Goal: Task Accomplishment & Management: Use online tool/utility

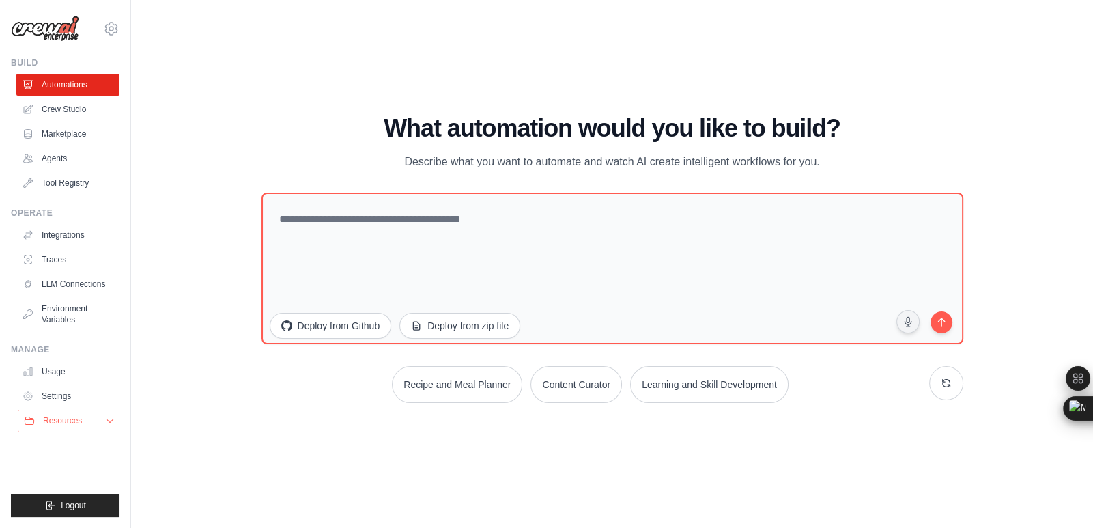
click at [101, 420] on button "Resources" at bounding box center [69, 421] width 103 height 22
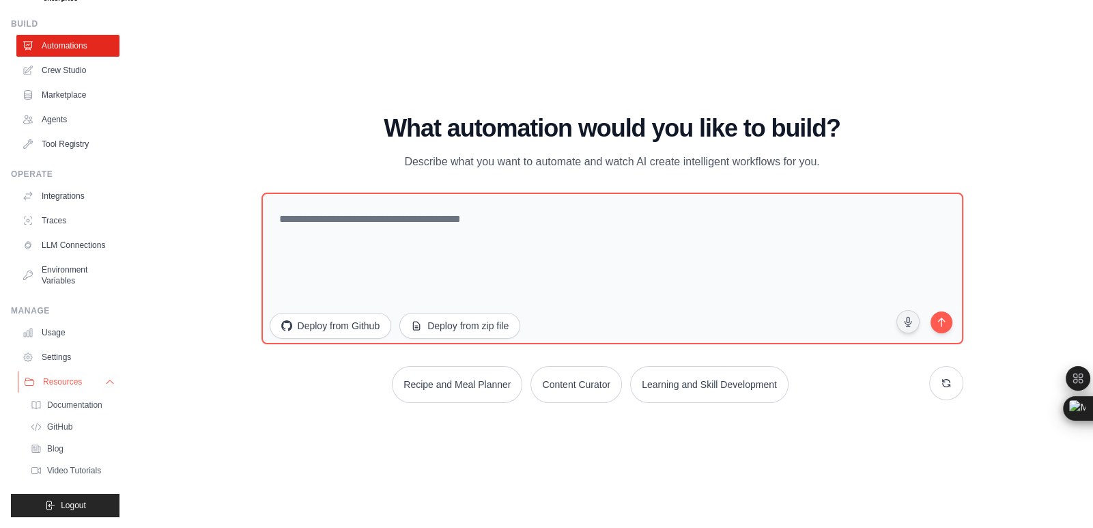
scroll to position [49, 0]
click at [104, 383] on icon at bounding box center [109, 381] width 11 height 11
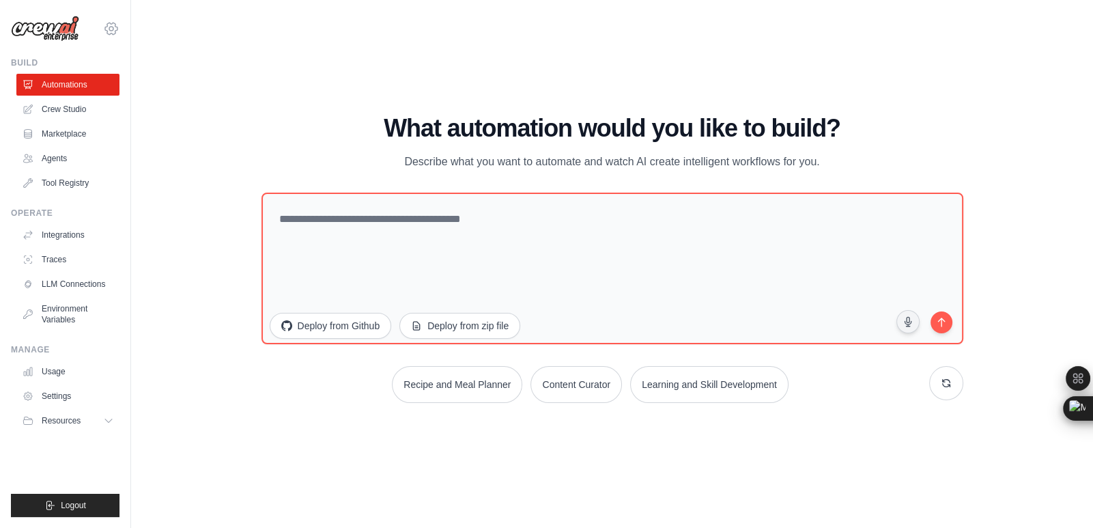
click at [109, 31] on icon at bounding box center [111, 28] width 16 height 16
click at [95, 98] on link "Settings" at bounding box center [111, 92] width 120 height 25
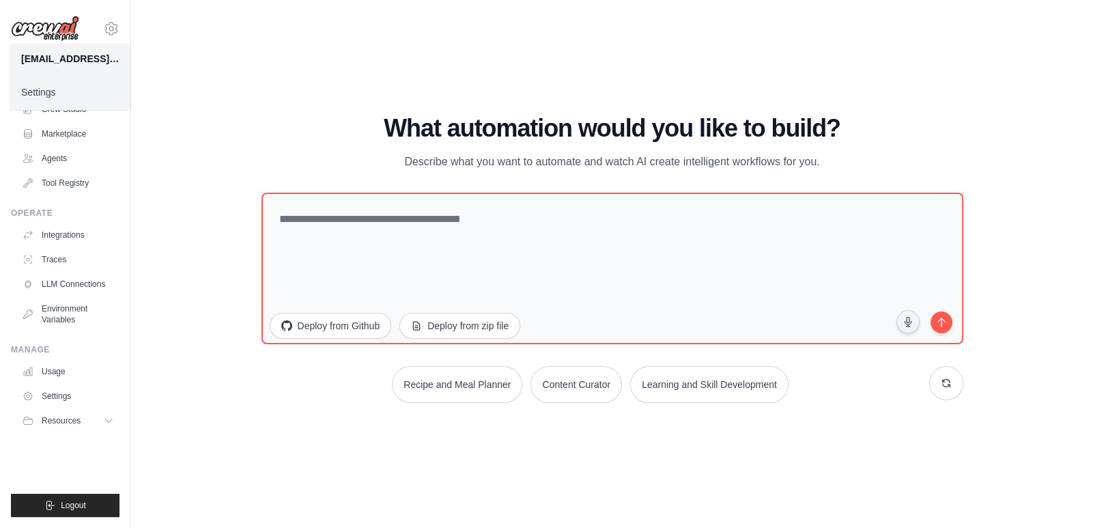
click at [147, 78] on div "WALKTHROUGH See how CrewAI works Try a prompt below to see how CrewAI works, or…" at bounding box center [612, 264] width 962 height 500
click at [110, 31] on icon at bounding box center [111, 29] width 4 height 4
click at [169, 31] on div "WALKTHROUGH See how CrewAI works Try a prompt below to see how CrewAI works, or…" at bounding box center [612, 264] width 918 height 500
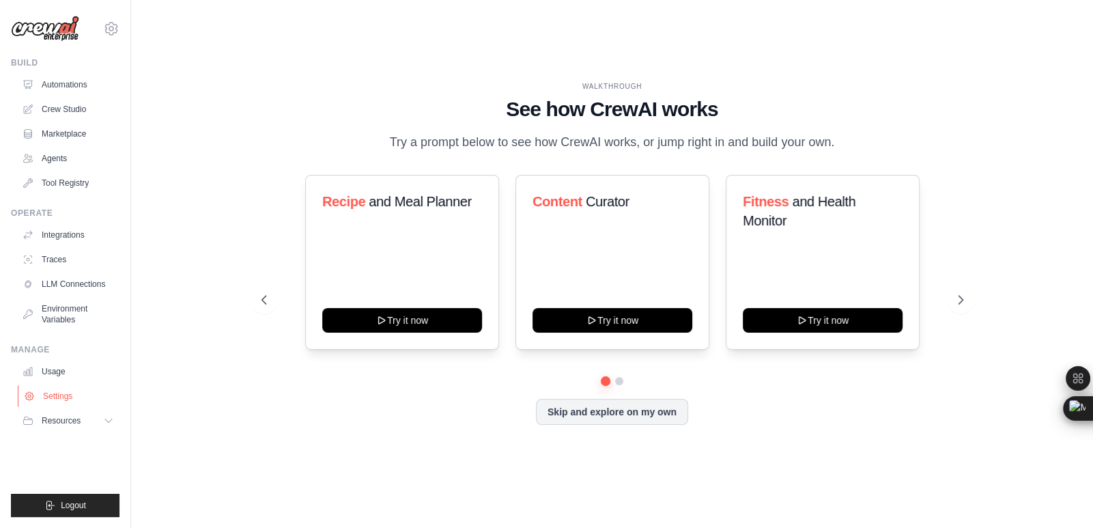
click at [55, 390] on link "Settings" at bounding box center [69, 396] width 103 height 22
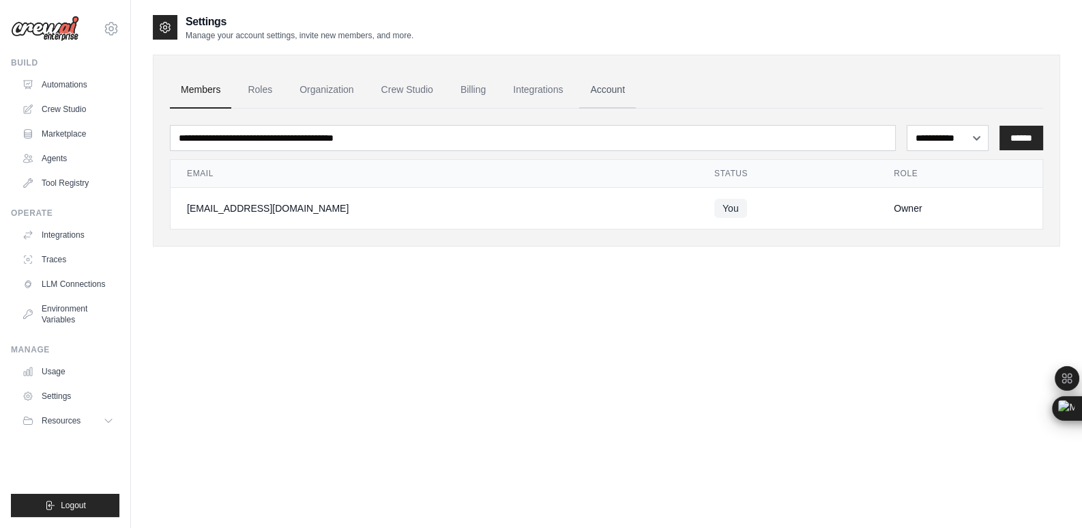
click at [599, 96] on link "Account" at bounding box center [607, 90] width 57 height 37
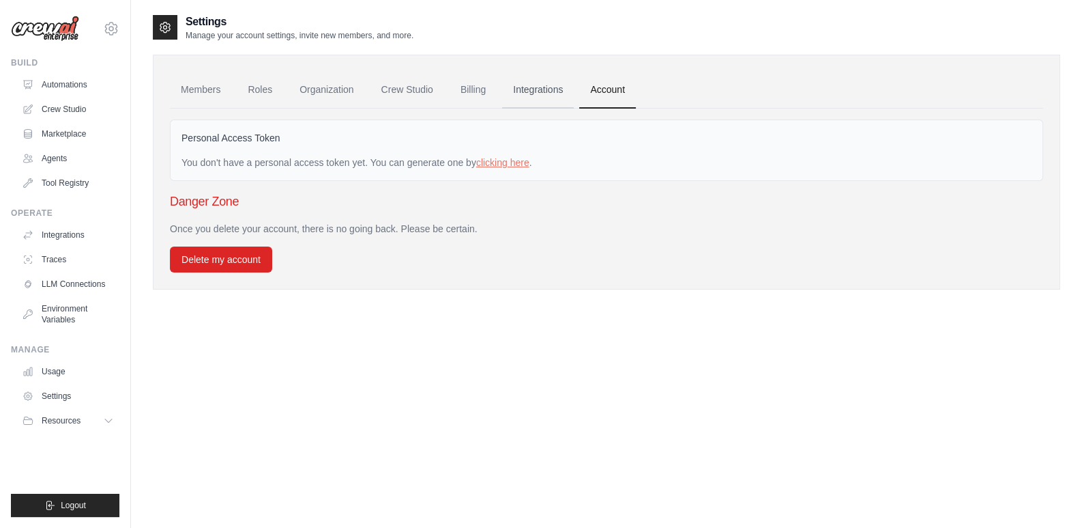
click at [551, 94] on link "Integrations" at bounding box center [538, 90] width 72 height 37
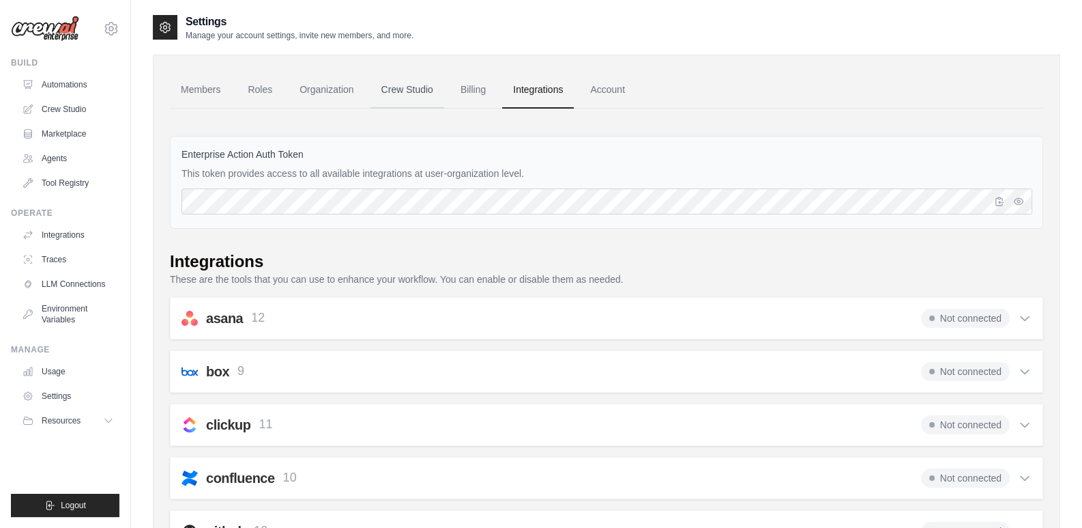
click at [438, 91] on link "Crew Studio" at bounding box center [408, 90] width 74 height 37
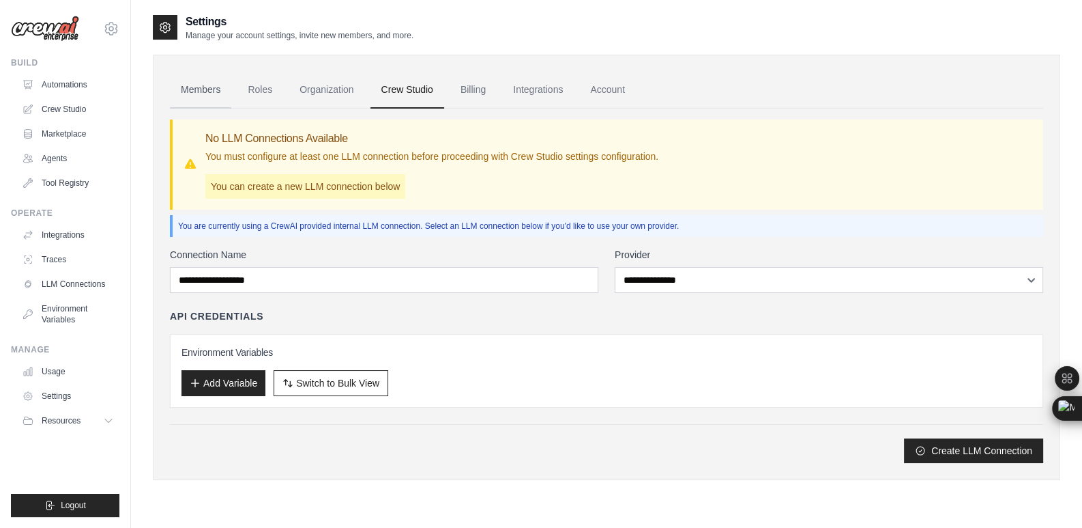
click at [214, 87] on link "Members" at bounding box center [200, 90] width 61 height 37
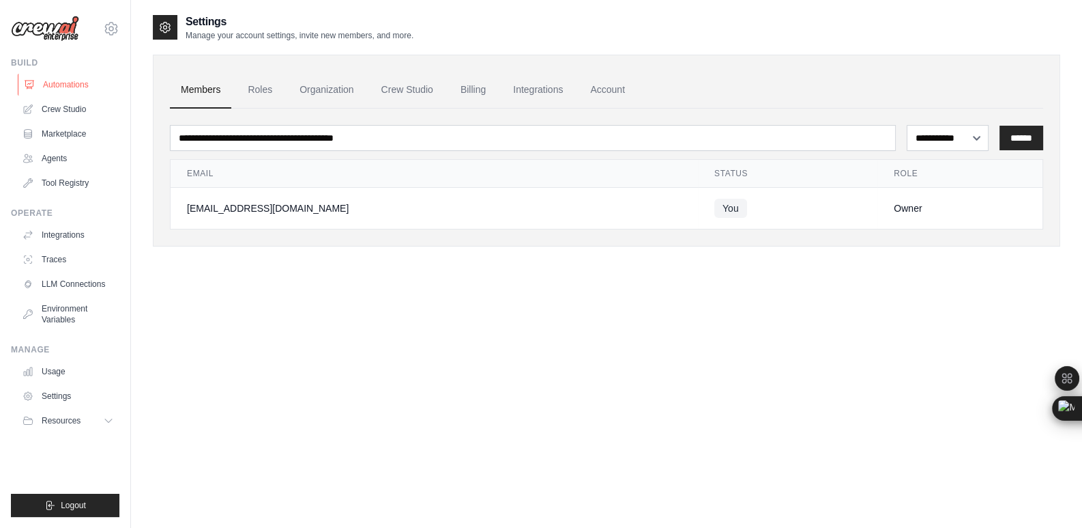
click at [89, 81] on link "Automations" at bounding box center [69, 85] width 103 height 22
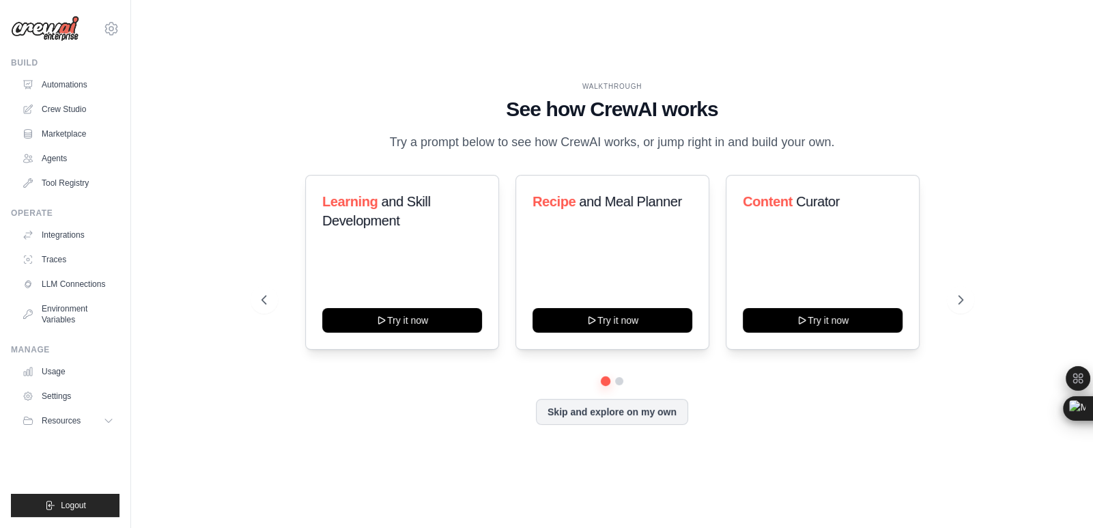
click at [298, 62] on div "WALKTHROUGH See how [PERSON_NAME] works Try a prompt below to see how [PERSON_N…" at bounding box center [612, 264] width 918 height 500
click at [625, 407] on button "Skip and explore on my own" at bounding box center [612, 410] width 152 height 26
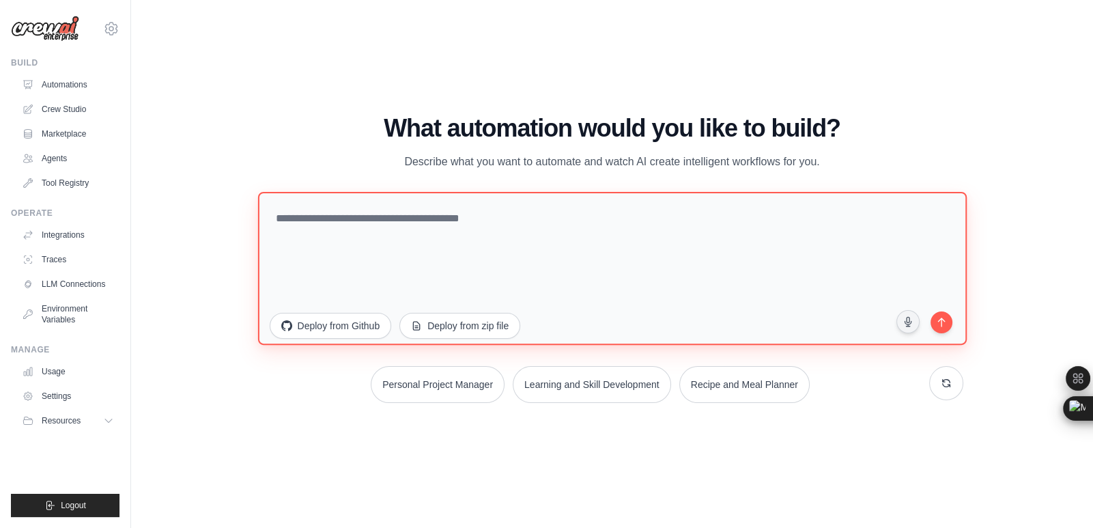
click at [420, 275] on textarea at bounding box center [611, 267] width 708 height 153
paste textarea "**********"
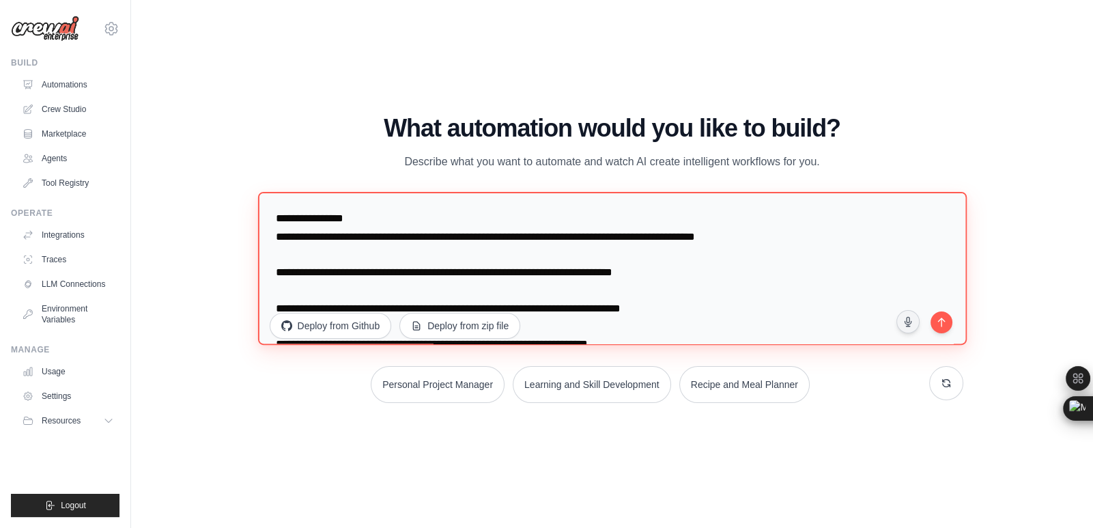
scroll to position [42, 0]
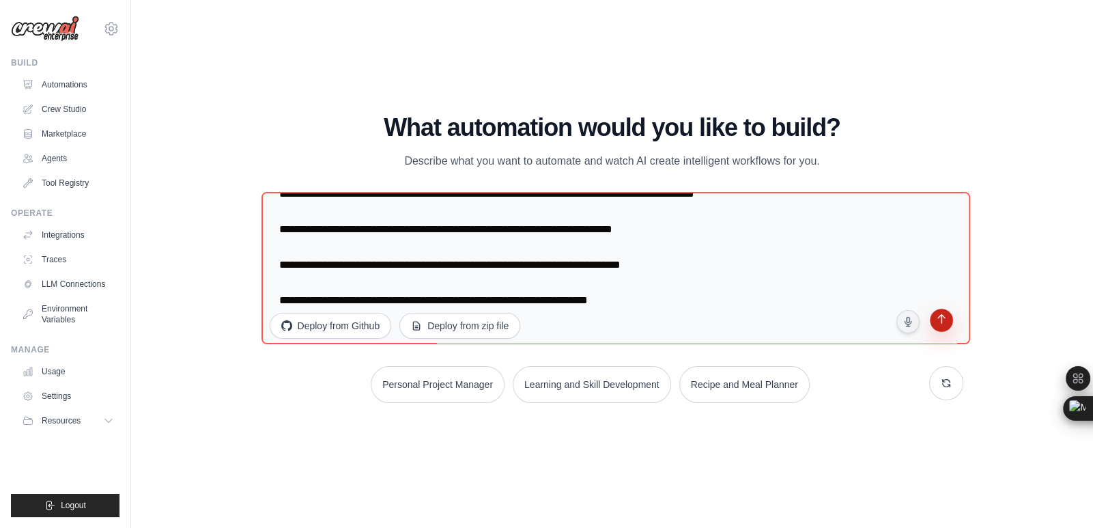
click at [938, 315] on icon "submit" at bounding box center [940, 320] width 13 height 13
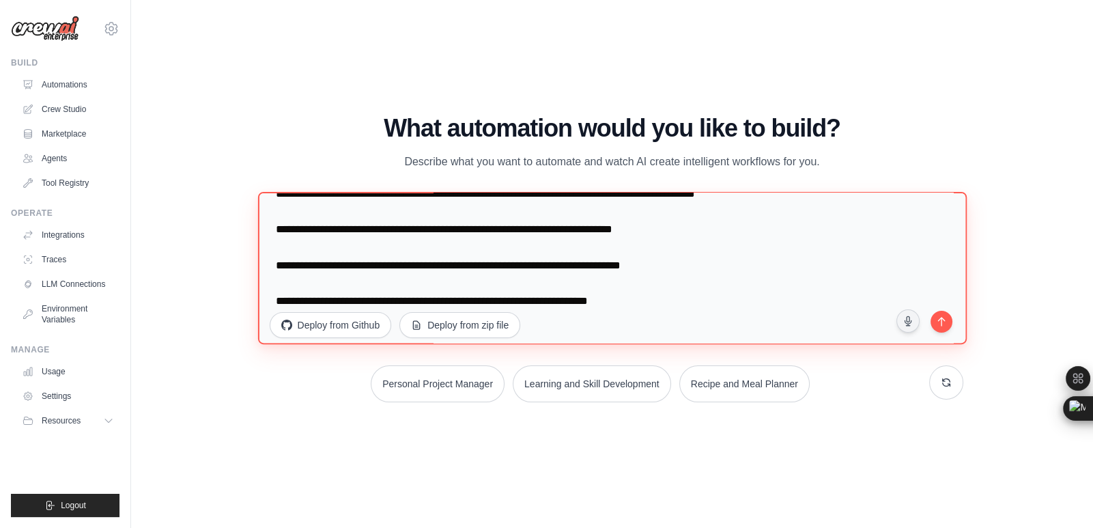
click at [582, 299] on textarea "**********" at bounding box center [611, 268] width 708 height 152
paste textarea "**********"
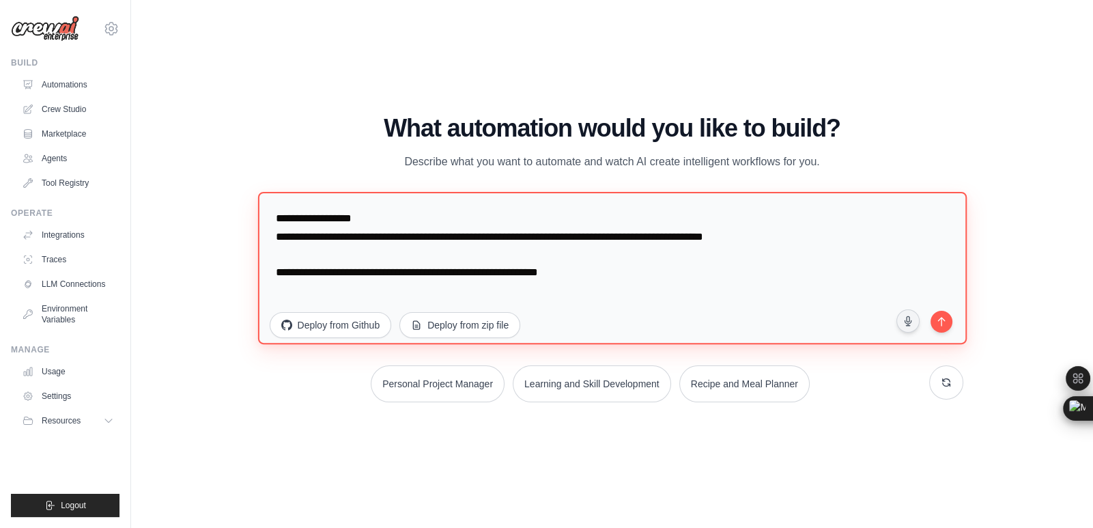
scroll to position [0, 0]
type textarea "**********"
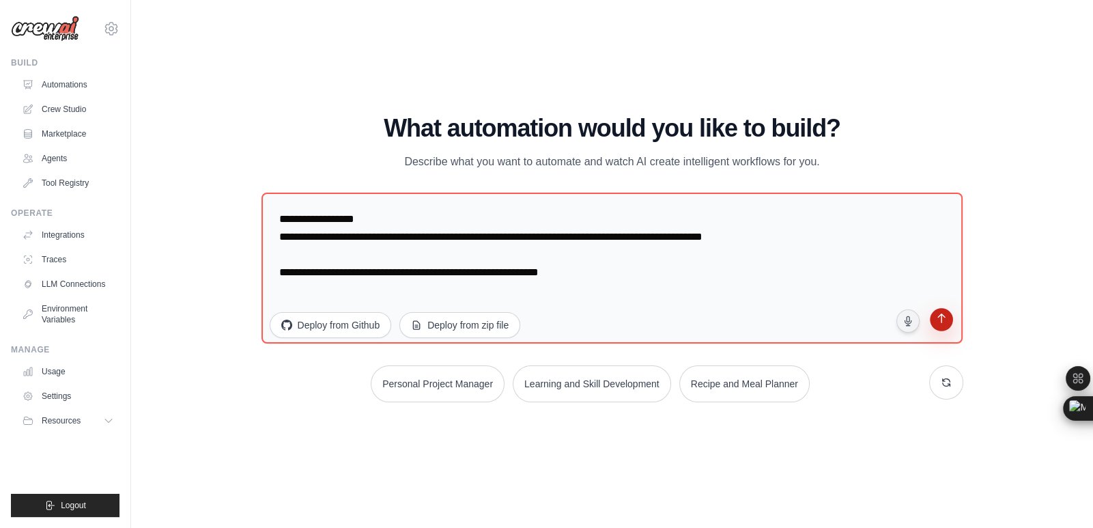
click at [930, 330] on button "submit" at bounding box center [941, 322] width 26 height 26
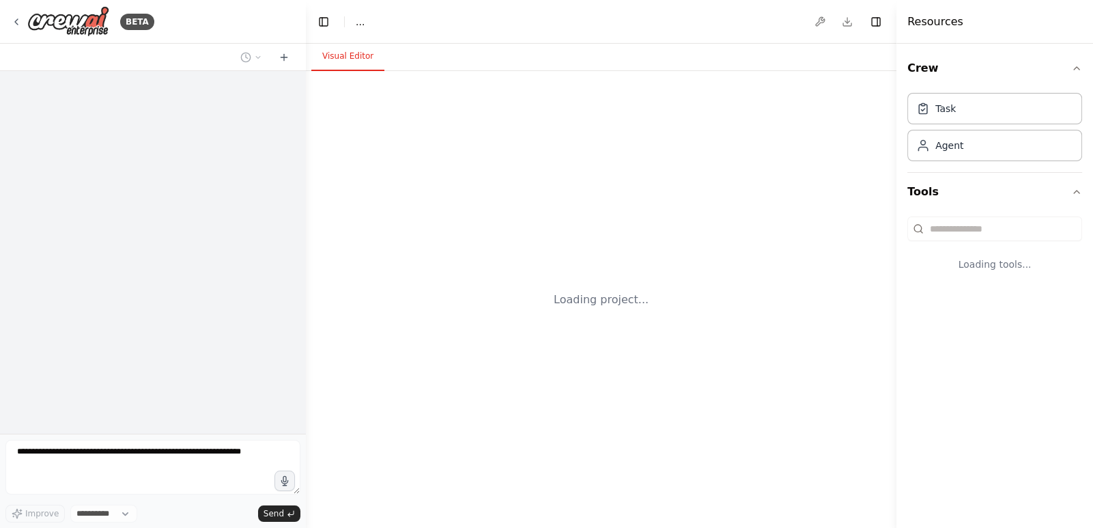
select select "****"
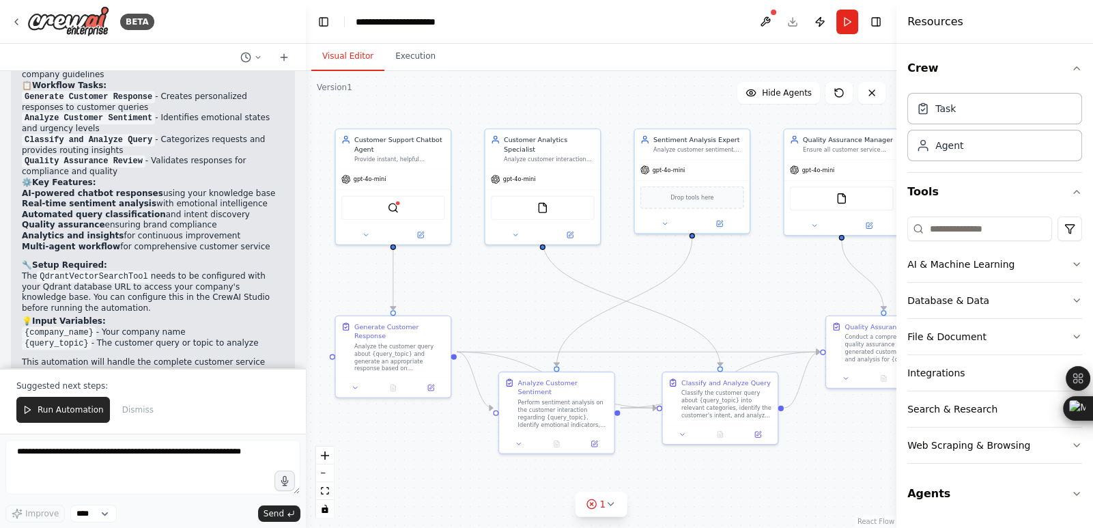
scroll to position [1373, 0]
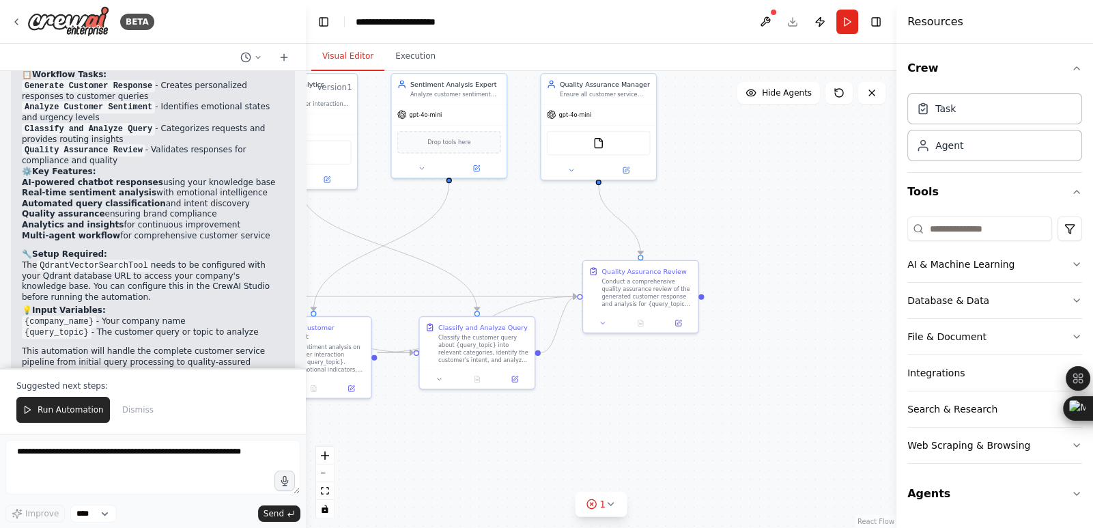
drag, startPoint x: 648, startPoint y: 395, endPoint x: 270, endPoint y: 255, distance: 402.9
click at [270, 255] on div "BETA Customer Service Building AI-powered chatbots for customer support, handli…" at bounding box center [546, 264] width 1093 height 528
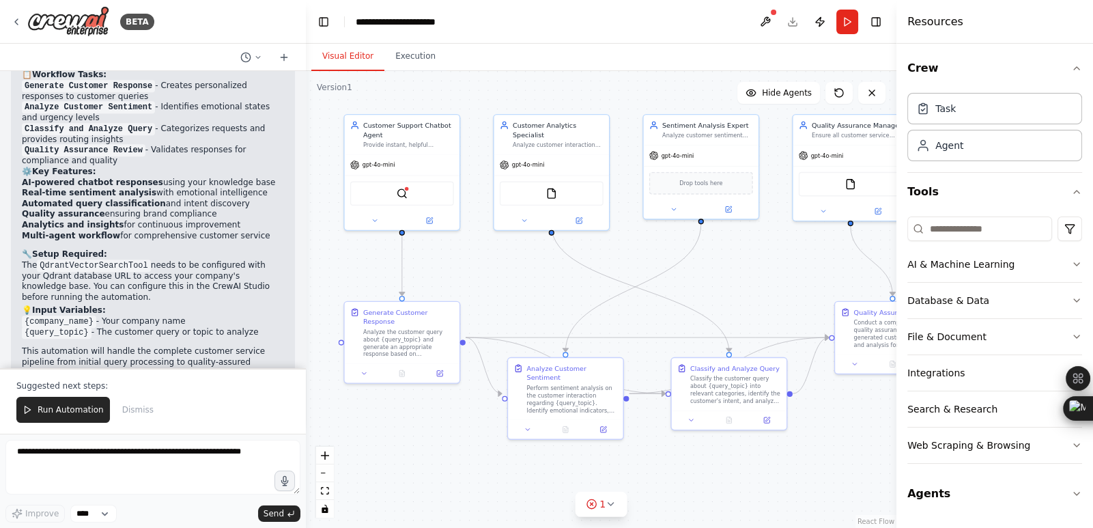
drag, startPoint x: 481, startPoint y: 240, endPoint x: 751, endPoint y: 287, distance: 274.4
click at [751, 287] on div ".deletable-edge-delete-btn { width: 20px; height: 20px; border: 0px solid #ffff…" at bounding box center [601, 299] width 590 height 457
click at [614, 500] on icon at bounding box center [610, 503] width 11 height 11
click at [713, 470] on button at bounding box center [724, 469] width 23 height 16
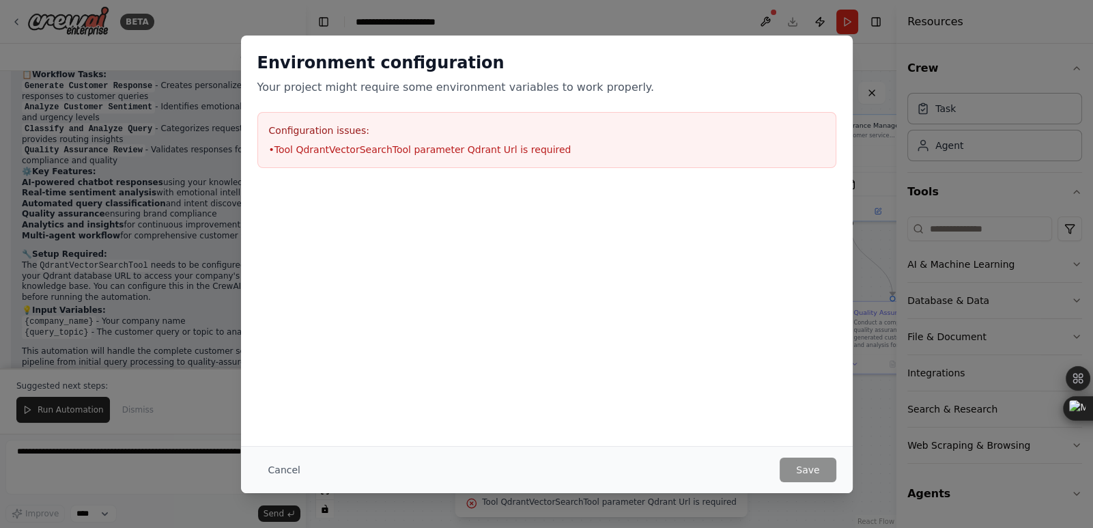
click at [489, 167] on div "Configuration issues: • Tool QdrantVectorSearchTool parameter Qdrant Url is req…" at bounding box center [546, 140] width 579 height 56
click at [492, 156] on li "• Tool QdrantVectorSearchTool parameter Qdrant Url is required" at bounding box center [547, 150] width 556 height 14
click at [845, 193] on div at bounding box center [547, 192] width 612 height 16
click at [901, 161] on div "Environment configuration Your project might require some environment variables…" at bounding box center [546, 264] width 1093 height 528
click at [293, 474] on button "Cancel" at bounding box center [284, 469] width 54 height 25
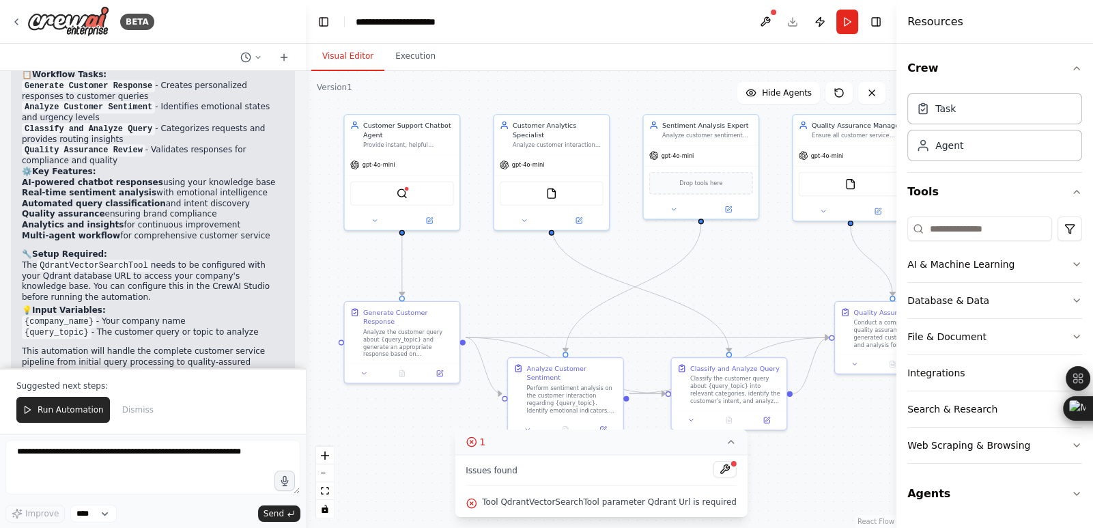
click at [726, 443] on icon at bounding box center [731, 441] width 11 height 11
click at [657, 490] on div ".deletable-edge-delete-btn { width: 20px; height: 20px; border: 0px solid #ffff…" at bounding box center [601, 299] width 590 height 457
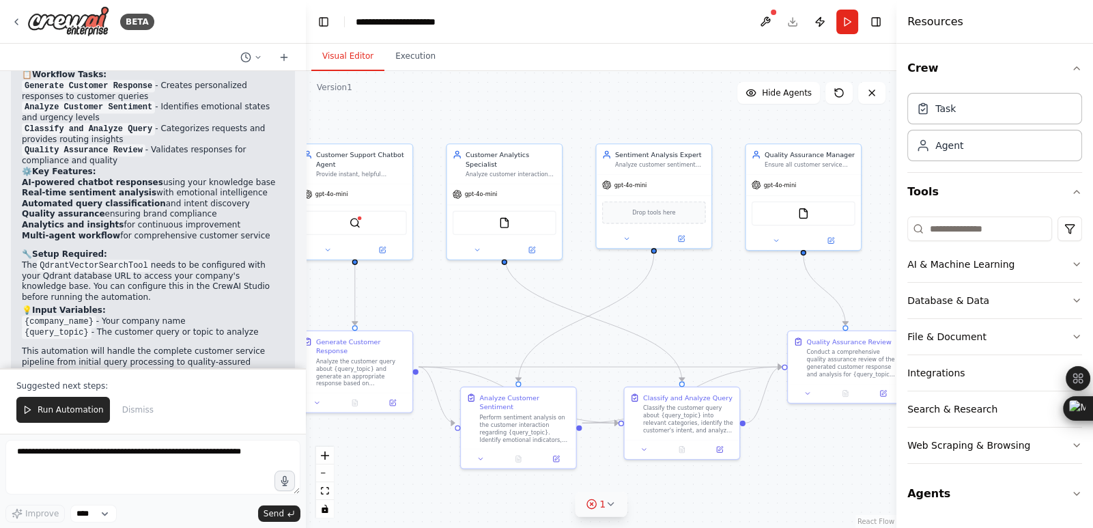
drag, startPoint x: 835, startPoint y: 455, endPoint x: 788, endPoint y: 485, distance: 55.5
click at [788, 485] on div ".deletable-edge-delete-btn { width: 20px; height: 20px; border: 0px solid #ffff…" at bounding box center [601, 299] width 590 height 457
click at [764, 26] on button at bounding box center [765, 22] width 22 height 25
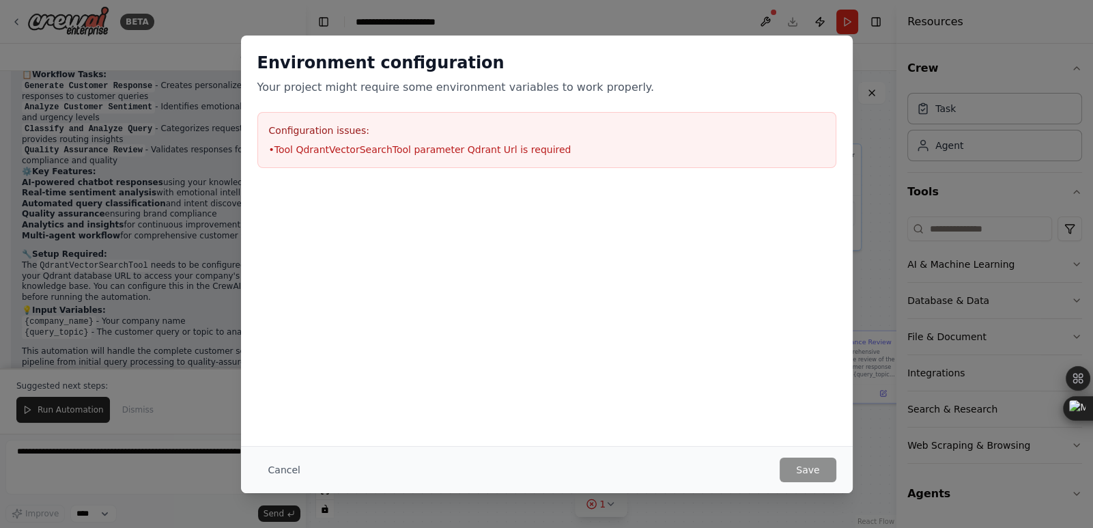
click at [258, 156] on div "Configuration issues: • Tool QdrantVectorSearchTool parameter Qdrant Url is req…" at bounding box center [546, 140] width 579 height 56
click at [208, 199] on div "Environment configuration Your project might require some environment variables…" at bounding box center [546, 264] width 1093 height 528
click at [270, 476] on button "Cancel" at bounding box center [284, 469] width 54 height 25
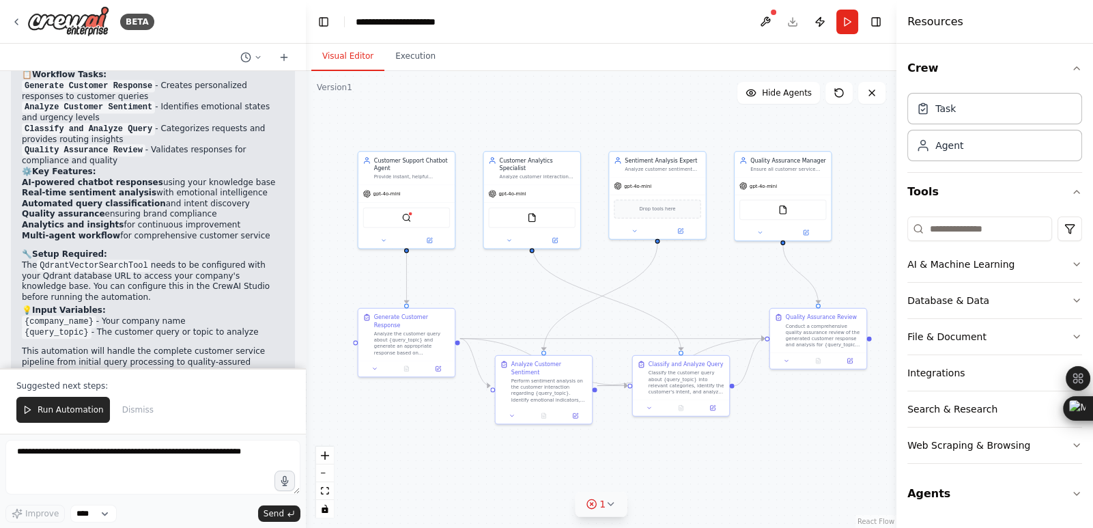
drag, startPoint x: 405, startPoint y: 487, endPoint x: 445, endPoint y: 441, distance: 60.9
click at [445, 441] on div ".deletable-edge-delete-btn { width: 20px; height: 20px; border: 0px solid #ffff…" at bounding box center [601, 299] width 590 height 457
click at [1077, 263] on icon "button" at bounding box center [1076, 264] width 11 height 11
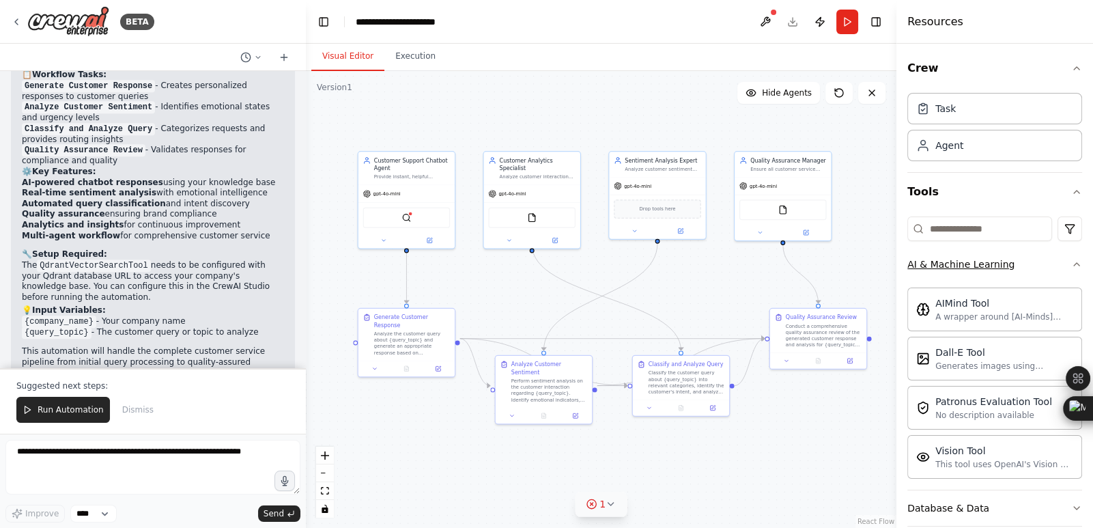
click at [1071, 265] on icon "button" at bounding box center [1076, 264] width 11 height 11
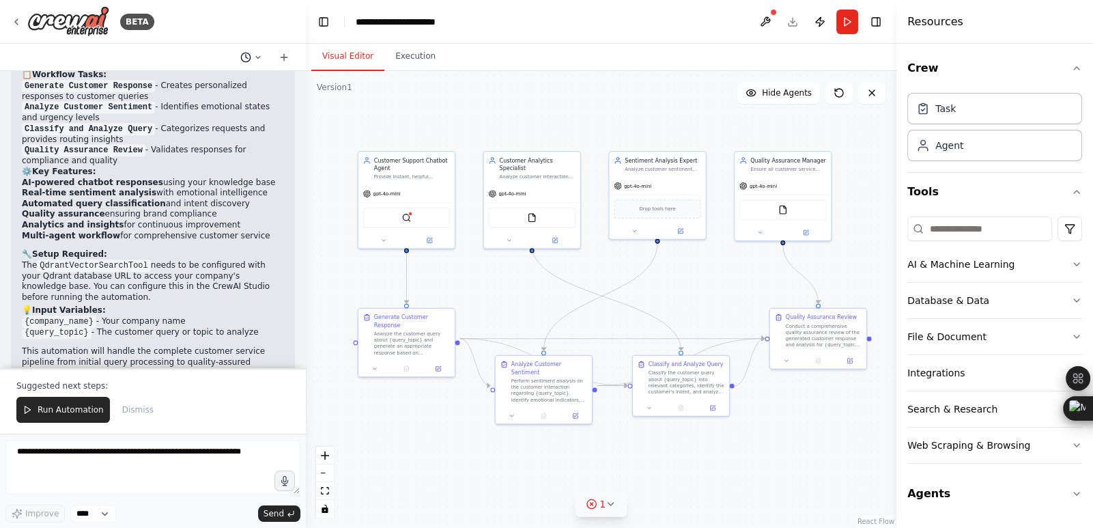
click at [255, 53] on icon at bounding box center [258, 57] width 8 height 8
click at [255, 60] on div at bounding box center [153, 264] width 306 height 528
click at [44, 417] on button "Run Automation" at bounding box center [63, 410] width 94 height 26
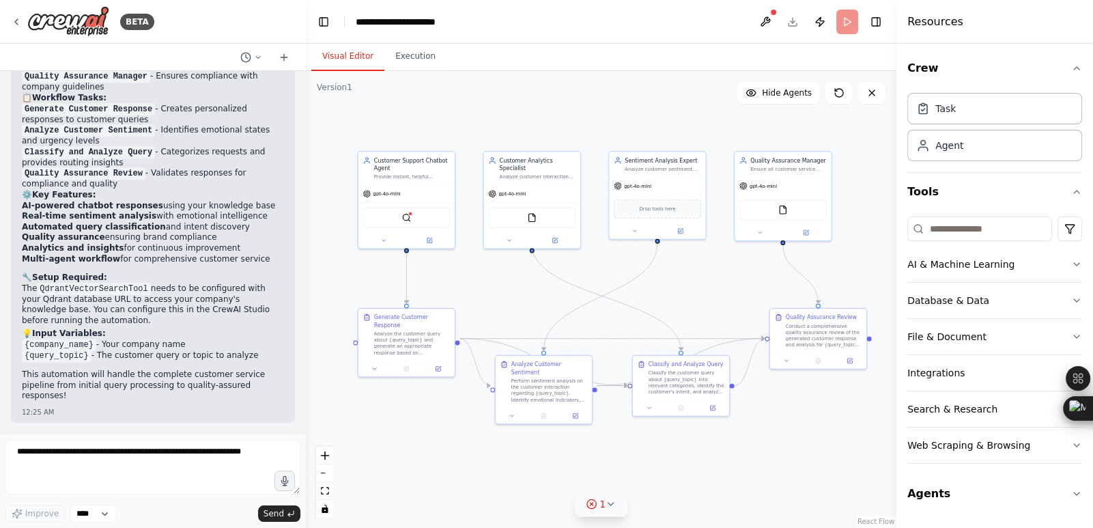
scroll to position [1307, 0]
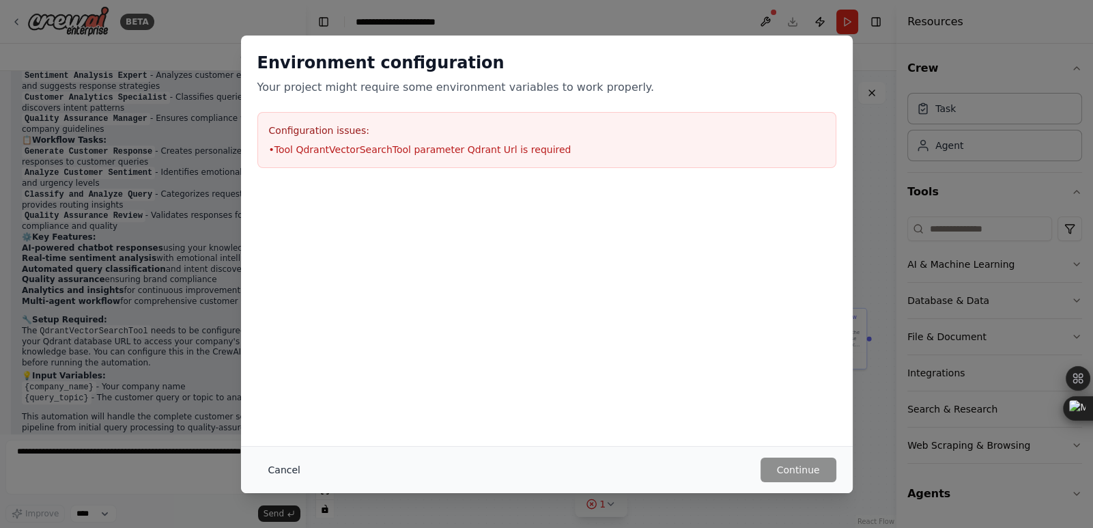
click at [276, 462] on button "Cancel" at bounding box center [284, 469] width 54 height 25
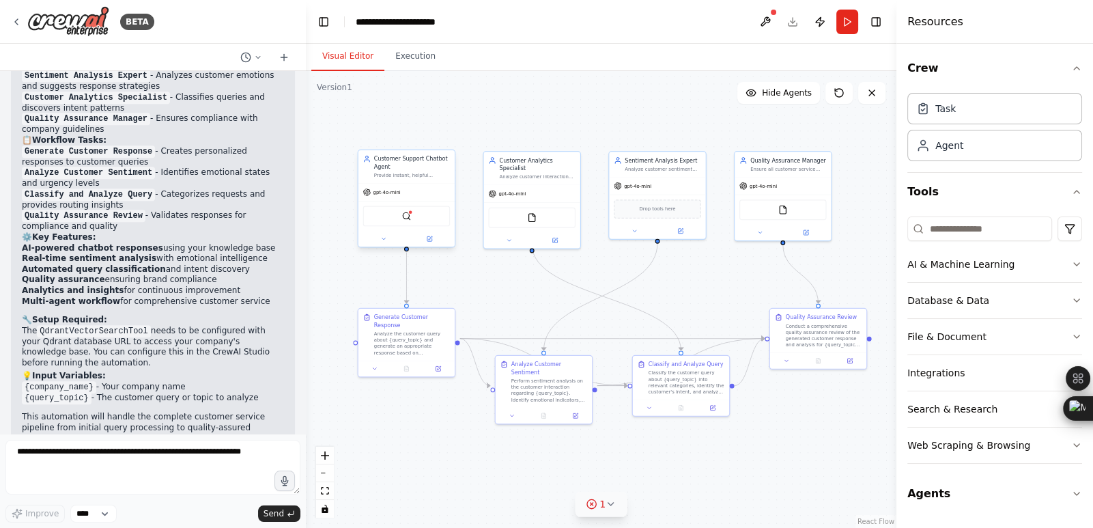
click at [412, 224] on div "QdrantVectorSearchTool" at bounding box center [406, 215] width 87 height 20
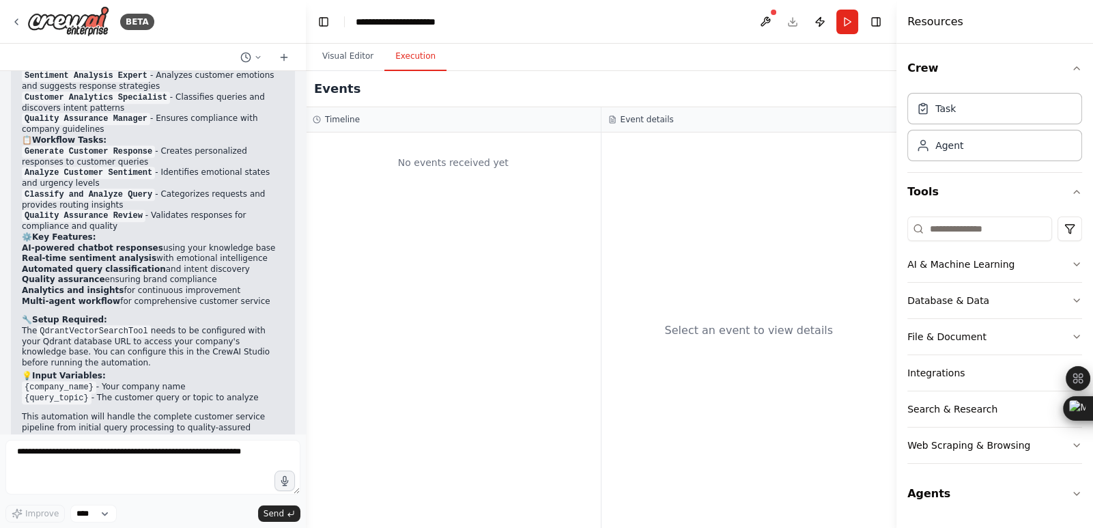
click at [408, 61] on button "Execution" at bounding box center [415, 56] width 62 height 29
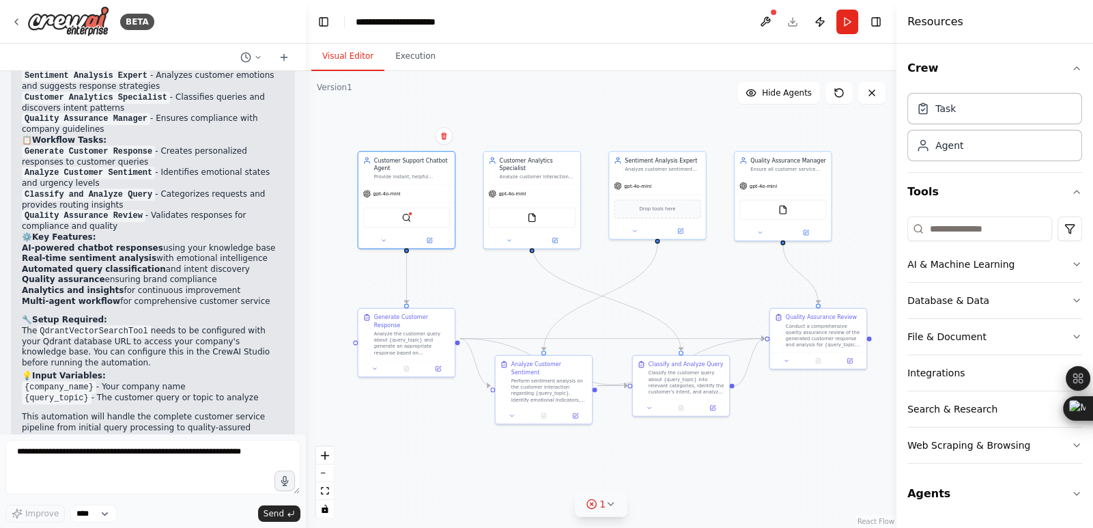
click at [345, 53] on button "Visual Editor" at bounding box center [347, 56] width 73 height 29
click at [96, 467] on textarea at bounding box center [152, 467] width 295 height 55
paste textarea "**********"
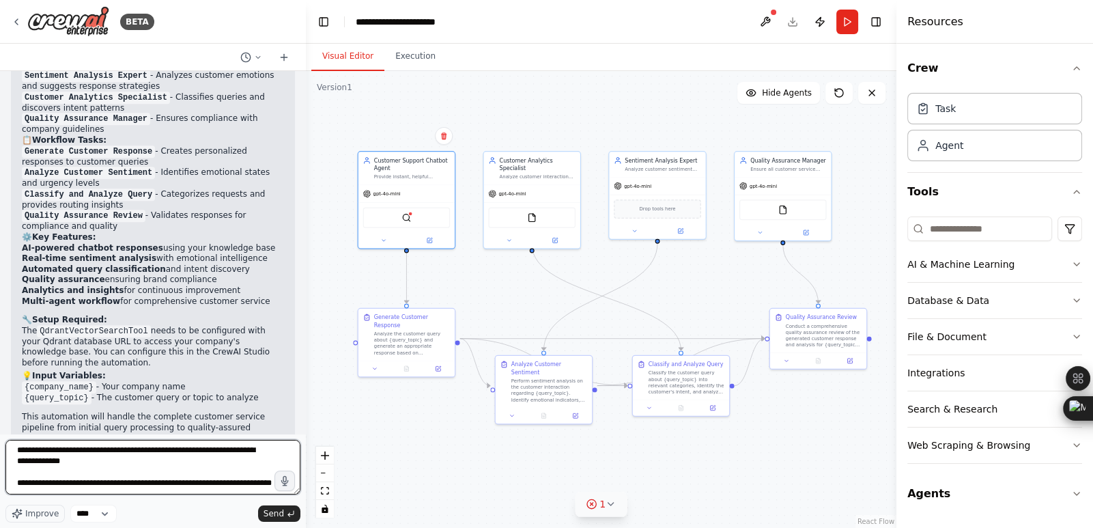
scroll to position [0, 0]
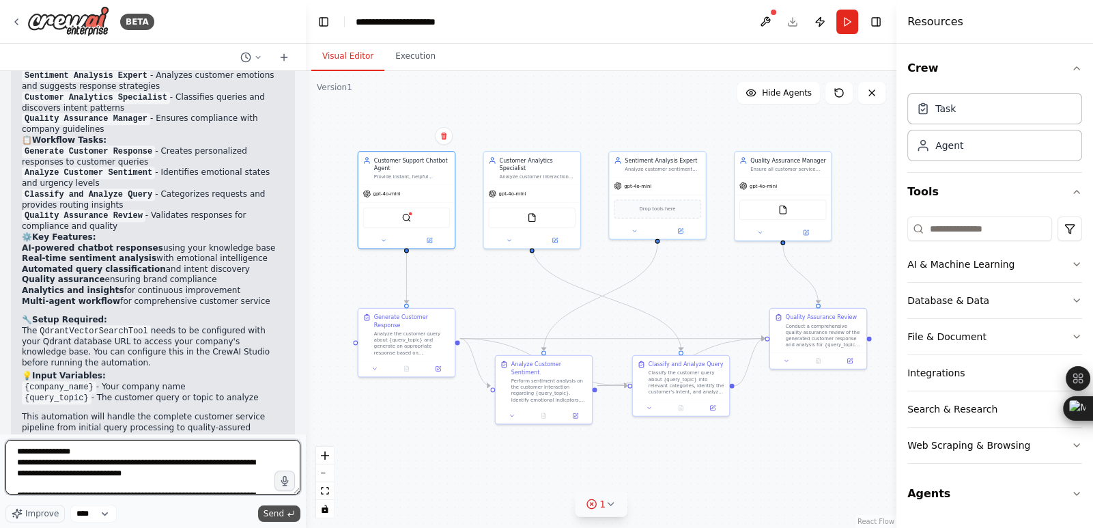
type textarea "**********"
click at [286, 517] on button "Send" at bounding box center [279, 513] width 42 height 16
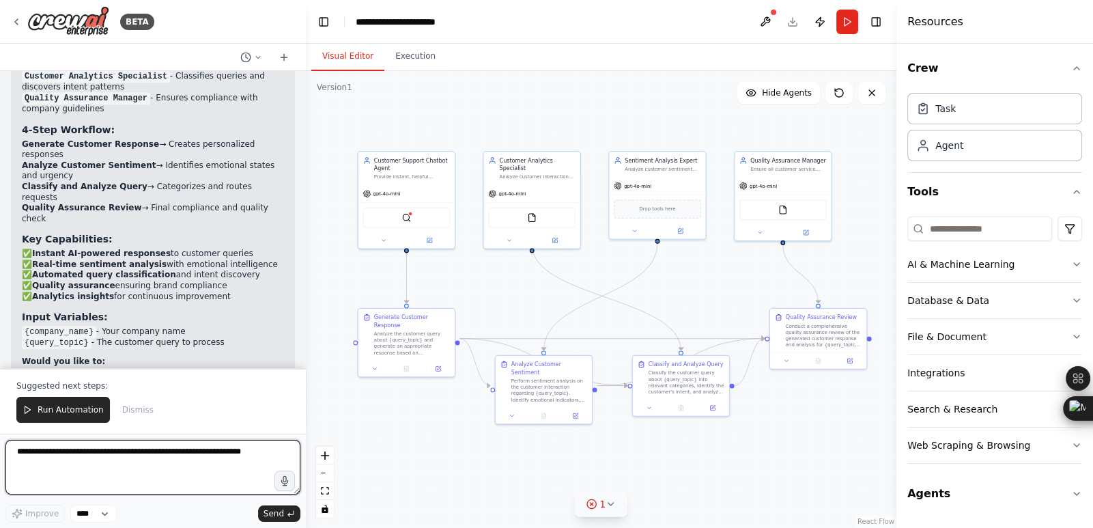
scroll to position [2089, 0]
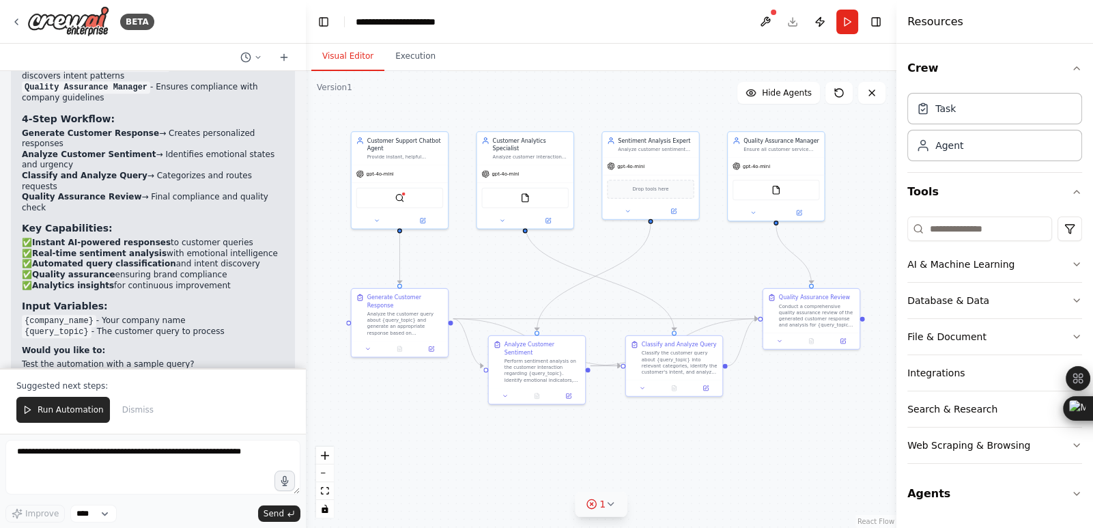
drag, startPoint x: 717, startPoint y: 302, endPoint x: 709, endPoint y: 282, distance: 21.2
click at [709, 282] on div ".deletable-edge-delete-btn { width: 20px; height: 20px; border: 0px solid #ffff…" at bounding box center [601, 299] width 590 height 457
click at [827, 99] on button at bounding box center [838, 93] width 27 height 22
click at [843, 92] on icon at bounding box center [839, 93] width 8 height 8
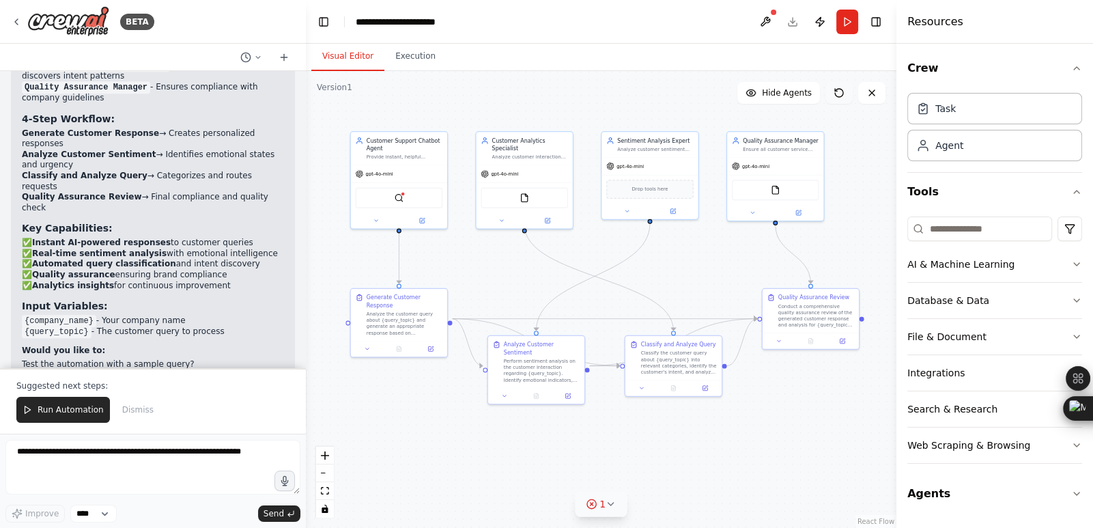
click at [843, 92] on icon at bounding box center [839, 93] width 8 height 8
click at [872, 91] on icon at bounding box center [871, 92] width 11 height 11
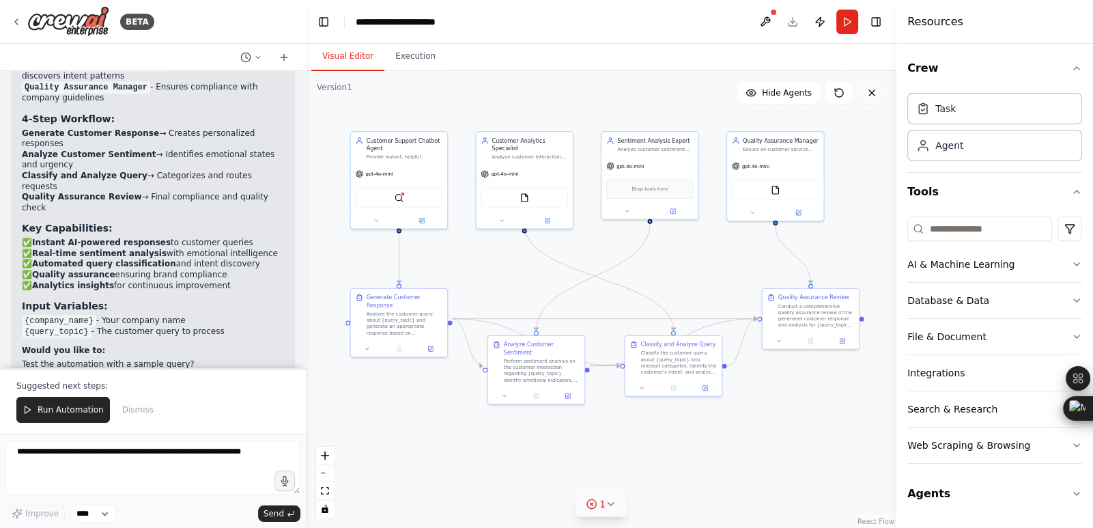
click at [872, 91] on icon at bounding box center [871, 92] width 11 height 11
click at [1074, 195] on icon "button" at bounding box center [1076, 191] width 11 height 11
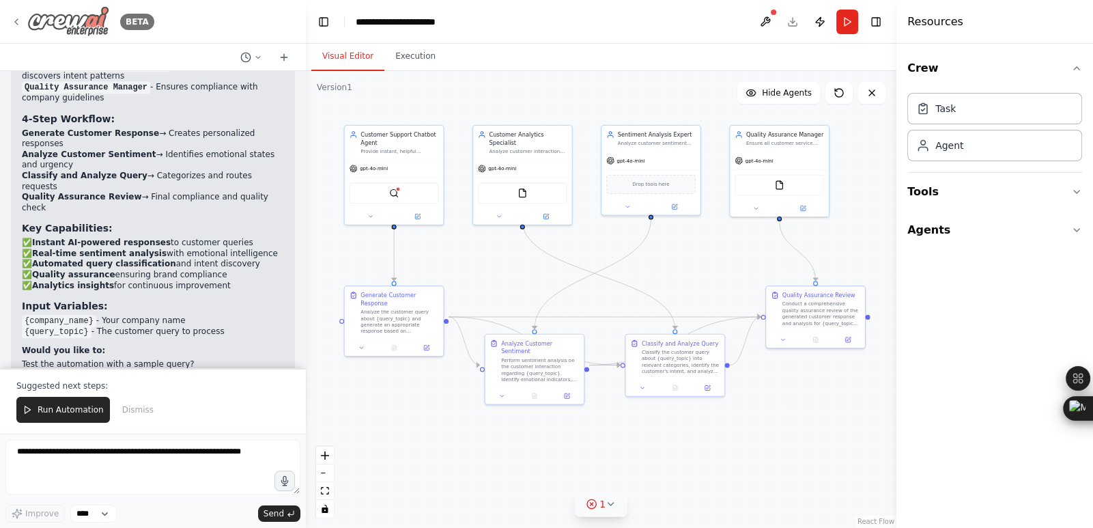
click at [16, 20] on icon at bounding box center [16, 21] width 3 height 5
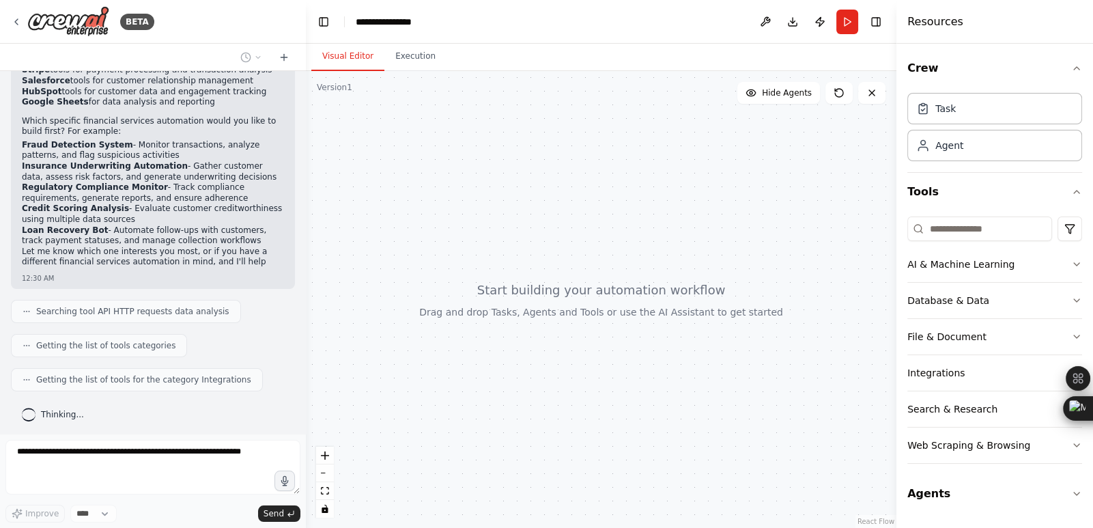
scroll to position [495, 0]
